Goal: Navigation & Orientation: Find specific page/section

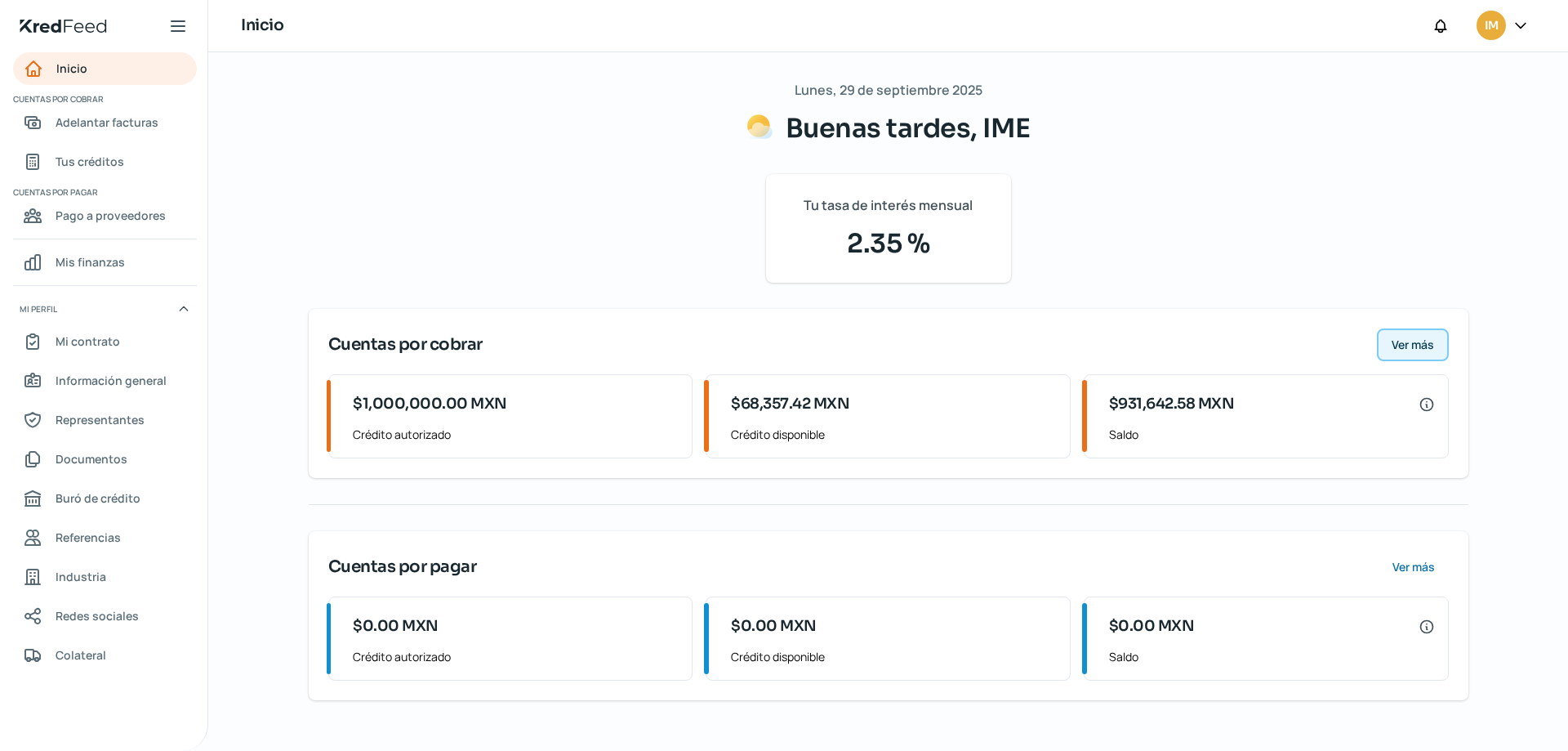
click at [1403, 339] on span "Ver más" at bounding box center [1413, 345] width 42 height 12
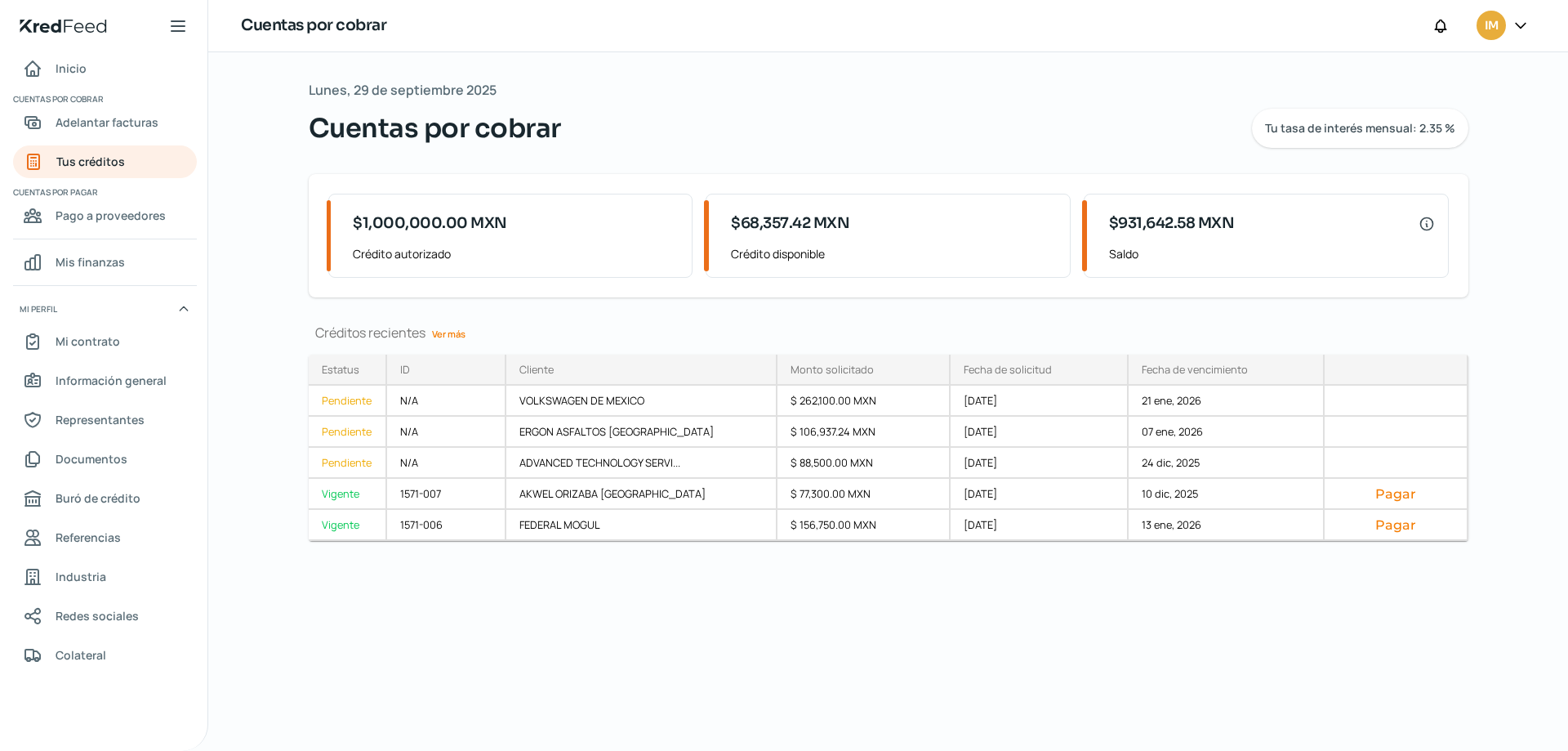
click at [447, 334] on link "Ver más" at bounding box center [448, 334] width 46 height 25
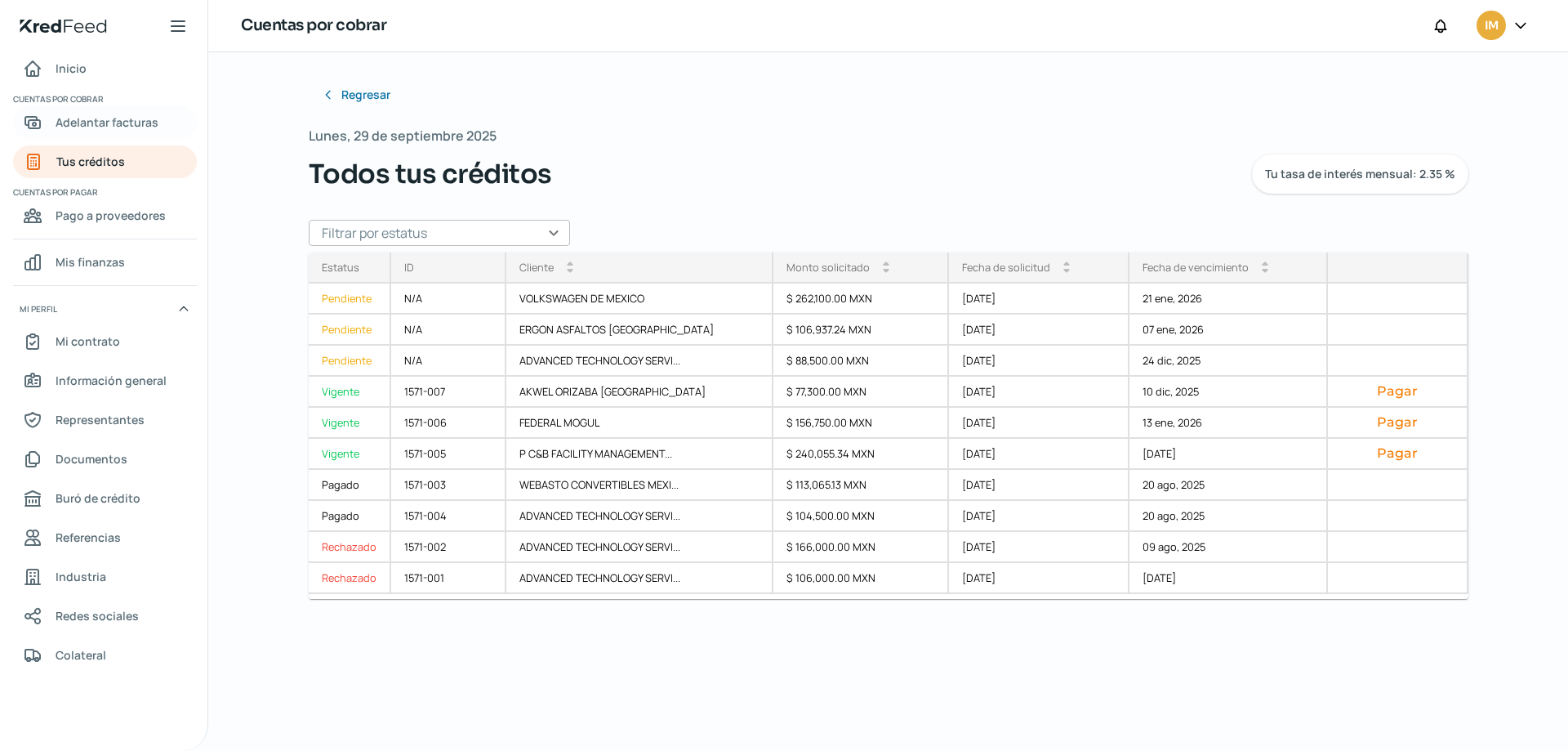
click at [89, 123] on span "Adelantar facturas" at bounding box center [107, 121] width 103 height 20
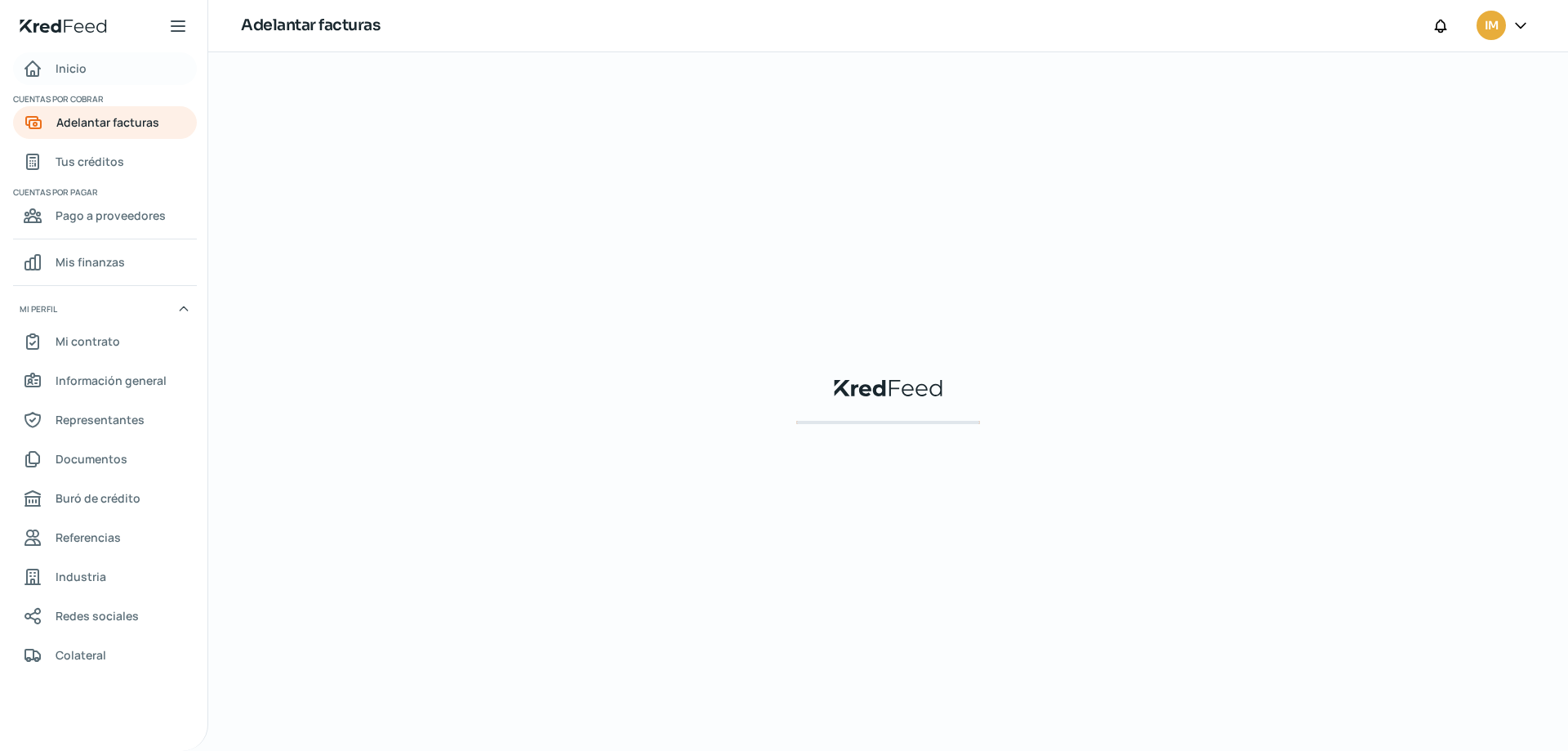
click at [66, 67] on span "Inicio" at bounding box center [71, 67] width 31 height 20
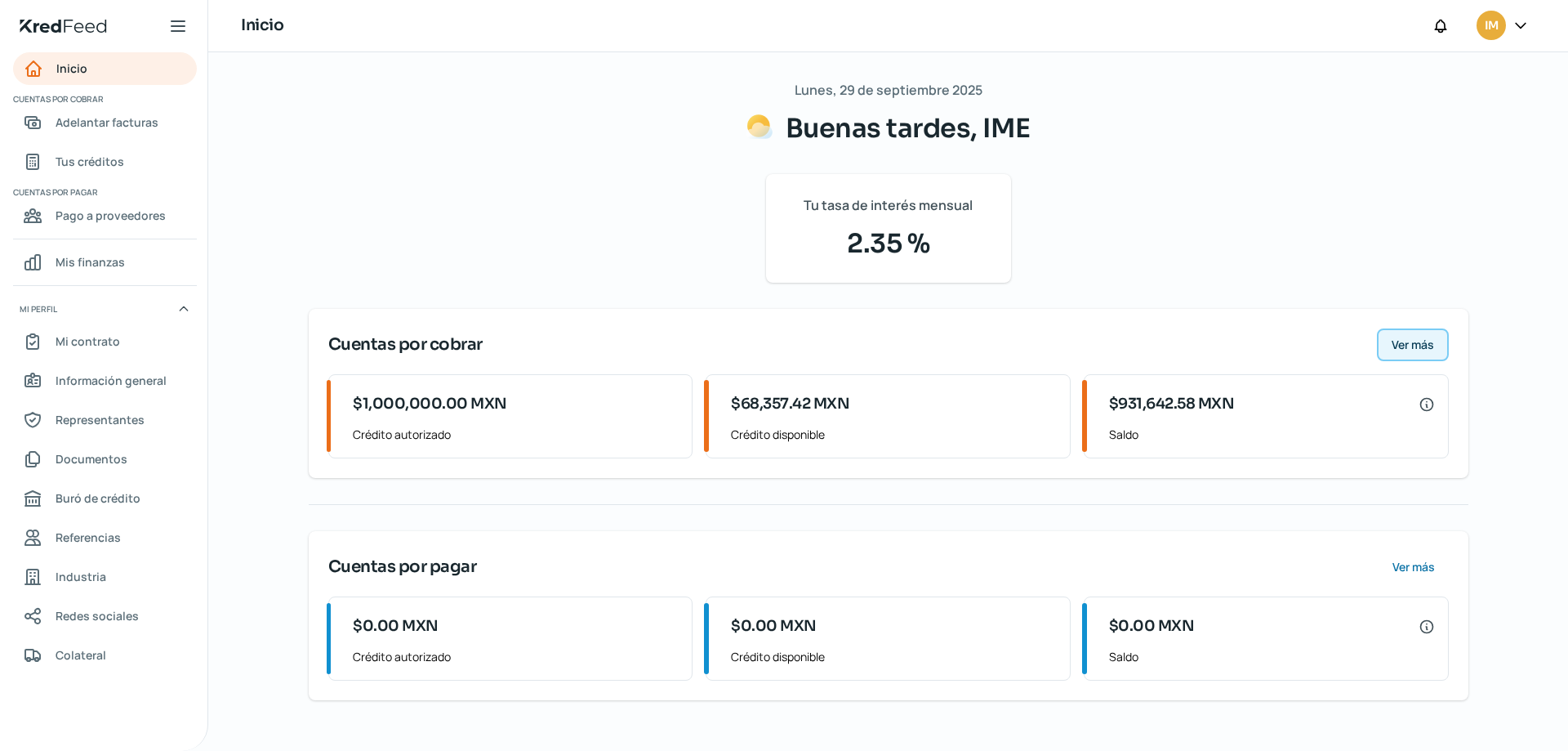
click at [1410, 346] on span "Ver más" at bounding box center [1413, 345] width 42 height 12
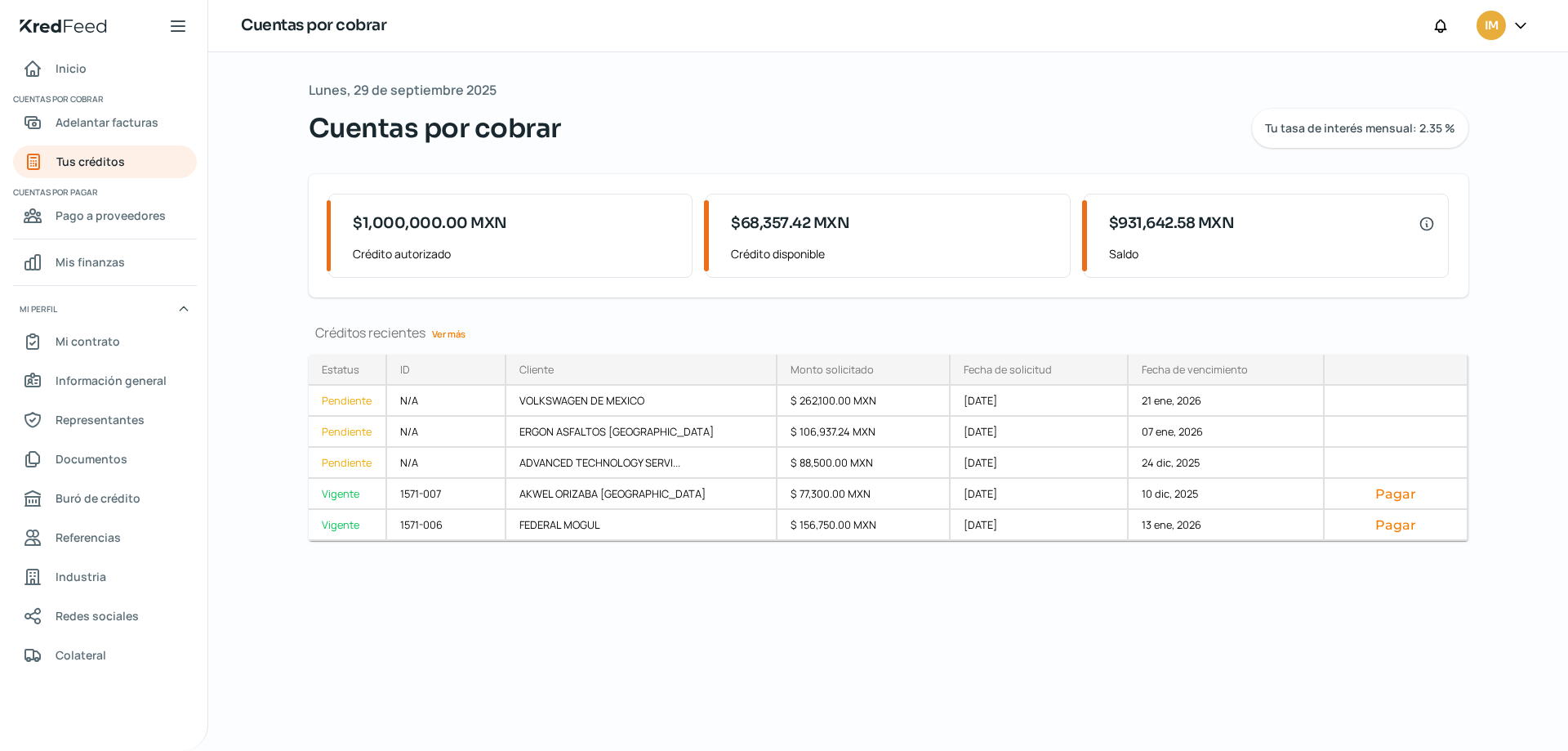
click at [440, 337] on link "Ver más" at bounding box center [448, 334] width 46 height 25
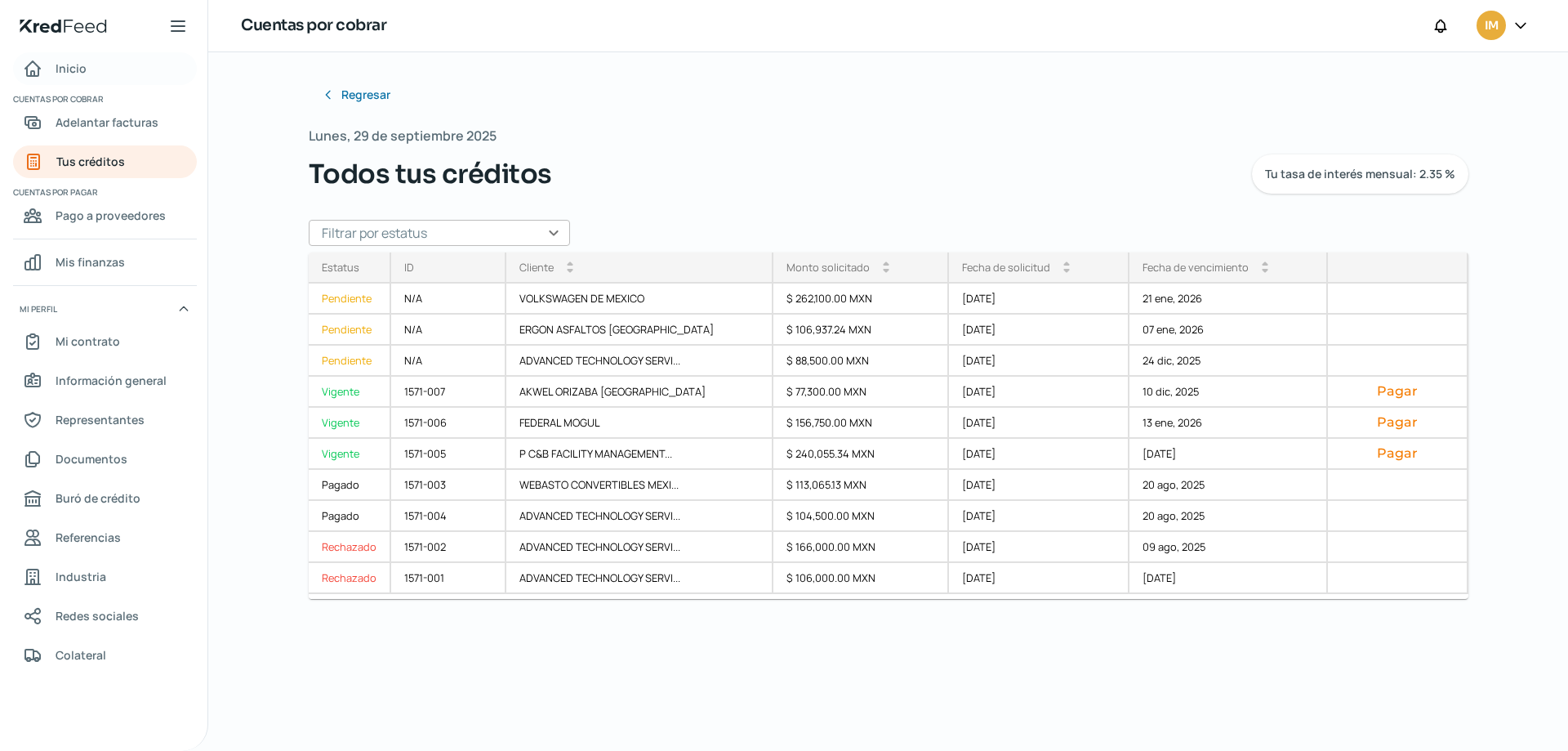
click at [82, 61] on span "Inicio" at bounding box center [71, 67] width 31 height 20
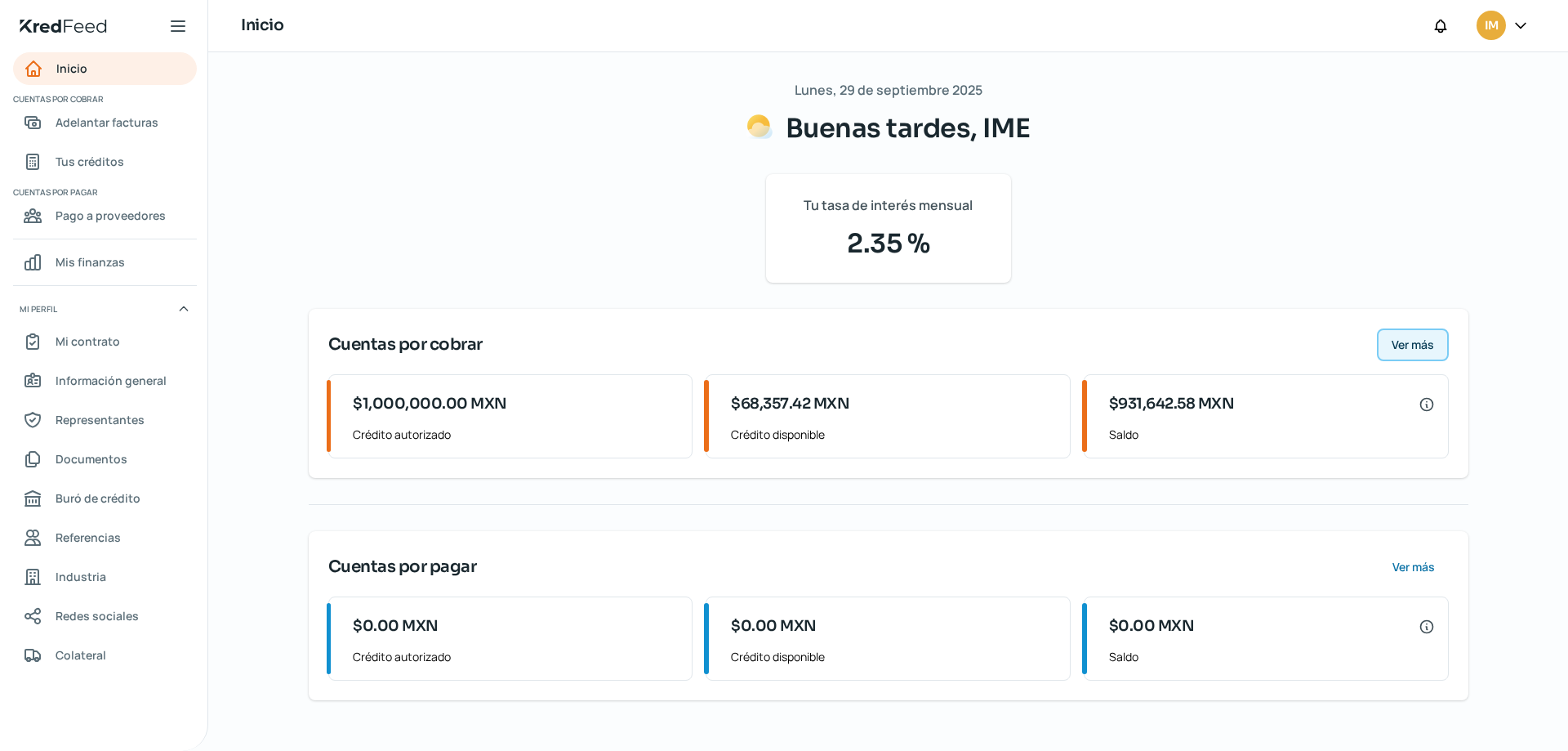
click at [1408, 347] on span "Ver más" at bounding box center [1413, 345] width 42 height 12
click at [1400, 340] on span "Ver más" at bounding box center [1413, 345] width 42 height 12
